Goal: Information Seeking & Learning: Learn about a topic

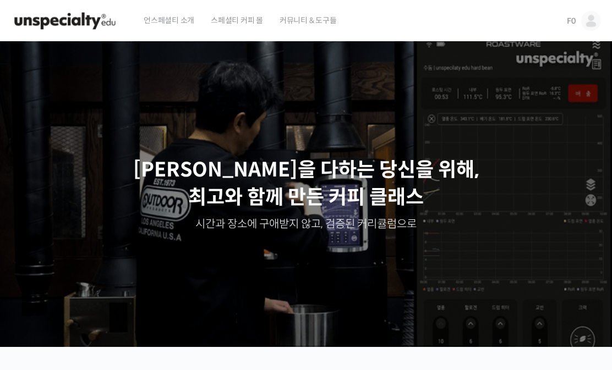
click at [597, 21] on img at bounding box center [591, 21] width 20 height 20
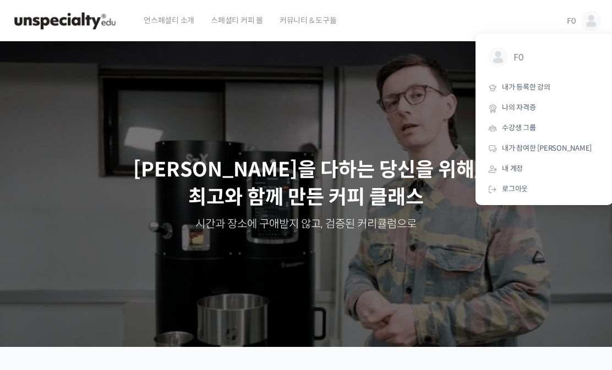
click at [524, 56] on span "F0" at bounding box center [553, 57] width 81 height 21
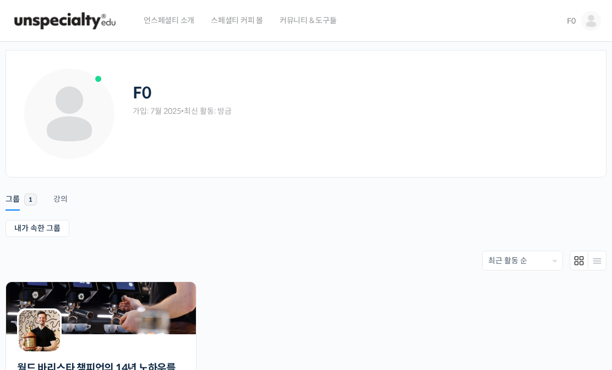
click at [589, 14] on img at bounding box center [591, 21] width 20 height 20
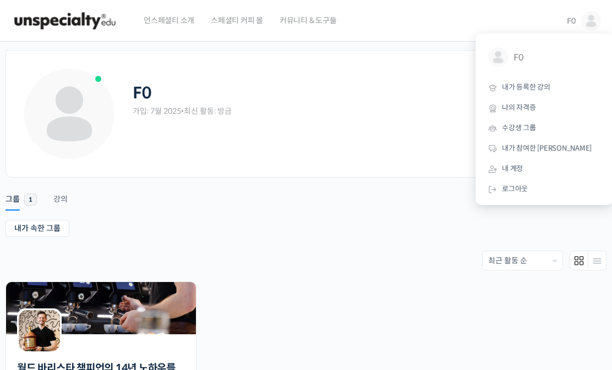
click at [537, 93] on link "내가 등록한 강의" at bounding box center [544, 88] width 129 height 20
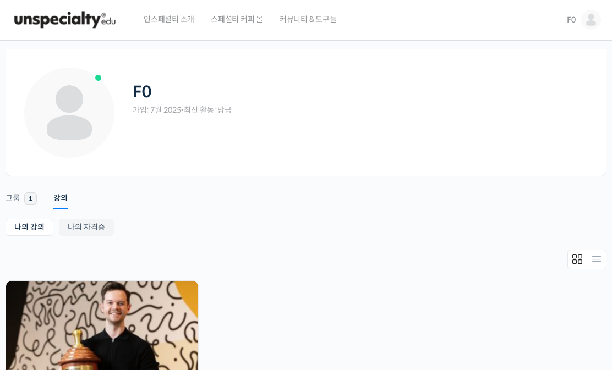
scroll to position [2, 0]
click at [590, 24] on img at bounding box center [591, 19] width 20 height 20
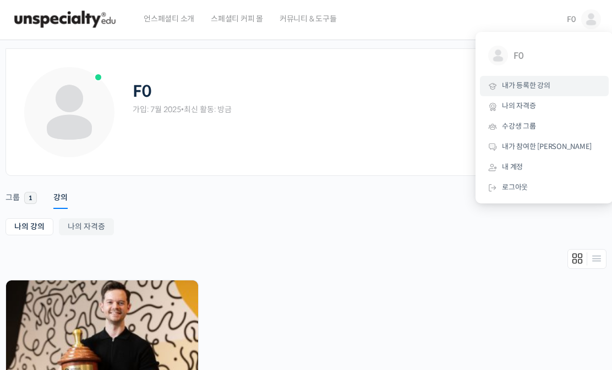
click at [541, 129] on link "수강생 그룹" at bounding box center [544, 127] width 129 height 20
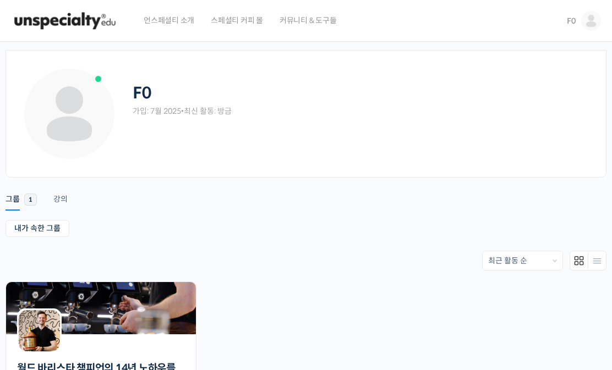
click at [591, 20] on img at bounding box center [591, 21] width 20 height 20
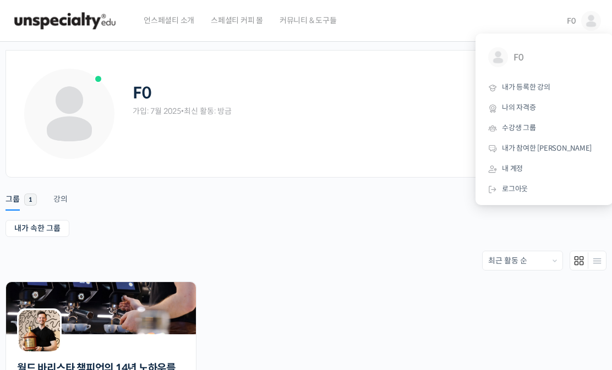
click at [551, 145] on span "내가 참여한 게시글" at bounding box center [547, 148] width 90 height 9
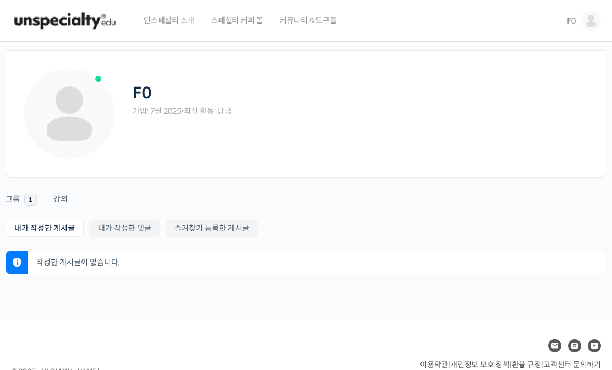
click at [597, 18] on img at bounding box center [591, 21] width 20 height 20
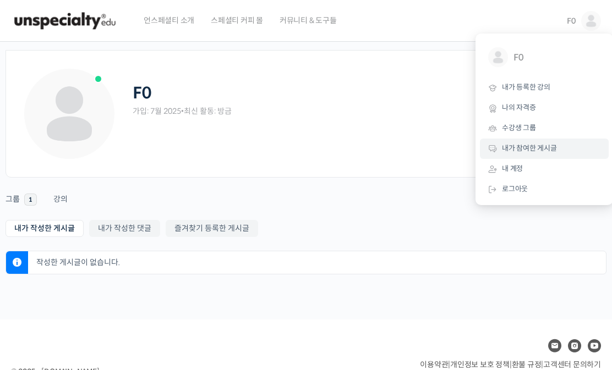
click at [523, 171] on link "내 계정" at bounding box center [544, 169] width 129 height 20
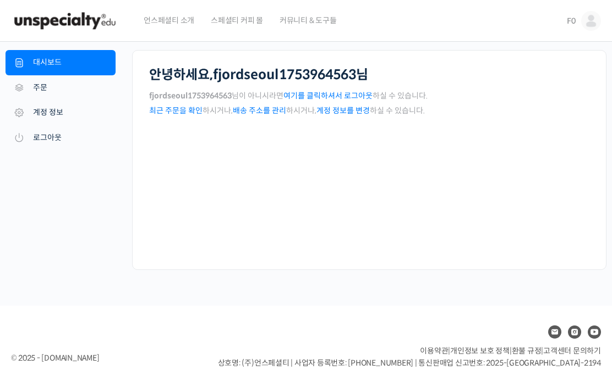
click at [592, 23] on img at bounding box center [591, 21] width 20 height 20
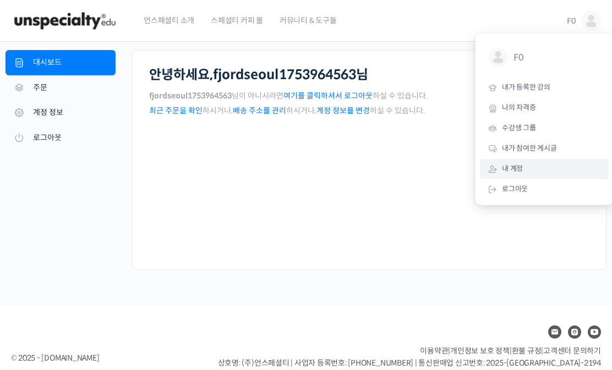
click at [553, 91] on link "내가 등록한 강의" at bounding box center [544, 88] width 129 height 20
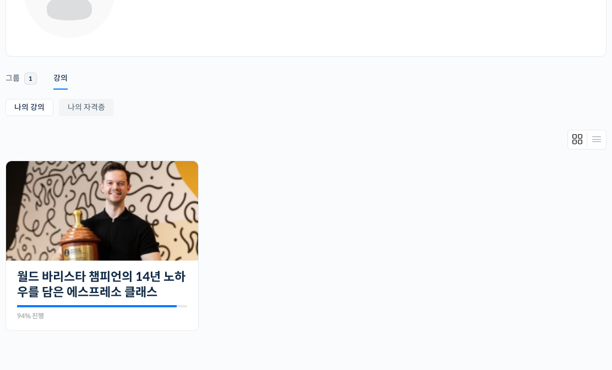
scroll to position [175, 0]
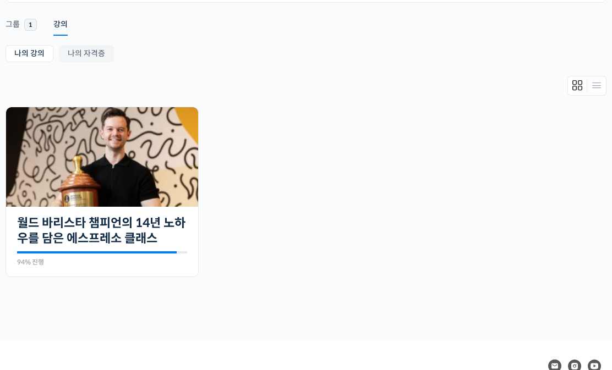
click at [168, 245] on link "월드 바리스타 챔피언의 14년 노하우를 담은 에스프레소 클래스" at bounding box center [102, 231] width 170 height 30
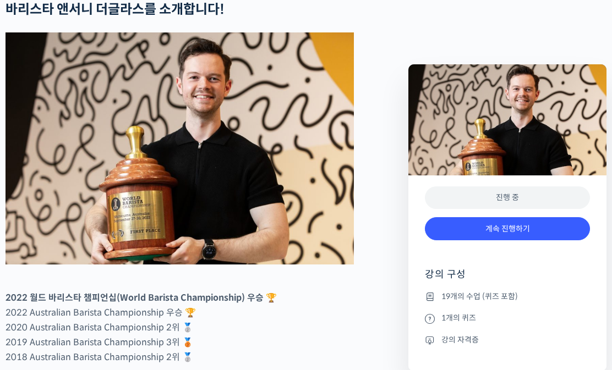
scroll to position [464, 0]
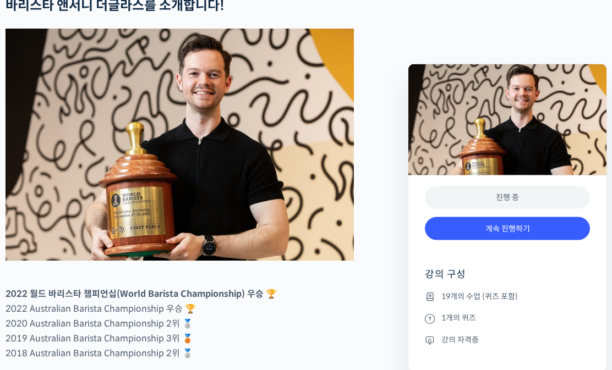
click at [529, 228] on link "계속 진행하기" at bounding box center [507, 229] width 165 height 24
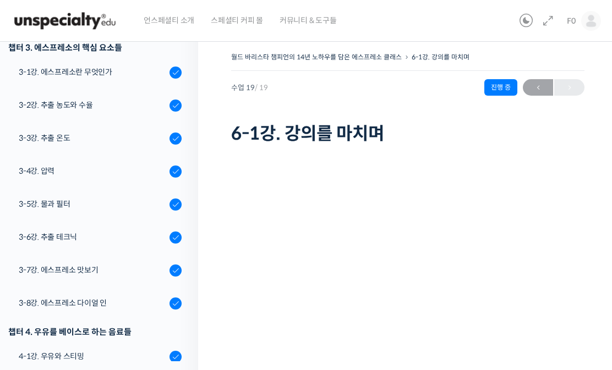
scroll to position [307, 0]
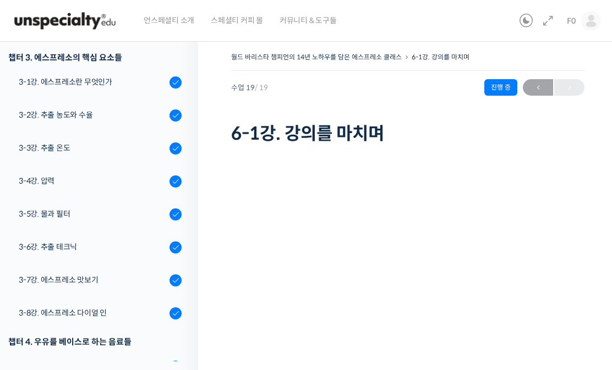
click at [86, 256] on link "3-6강. 추출 테크닉" at bounding box center [96, 248] width 204 height 30
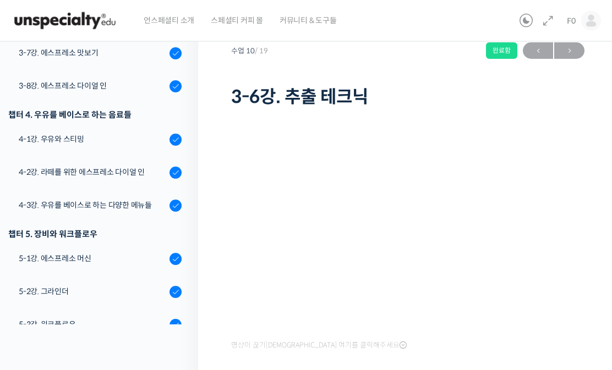
scroll to position [37, 0]
